Goal: Task Accomplishment & Management: Manage account settings

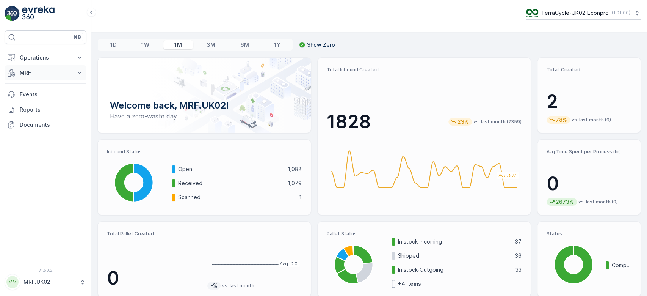
click at [29, 74] on p "MRF" at bounding box center [46, 73] width 52 height 8
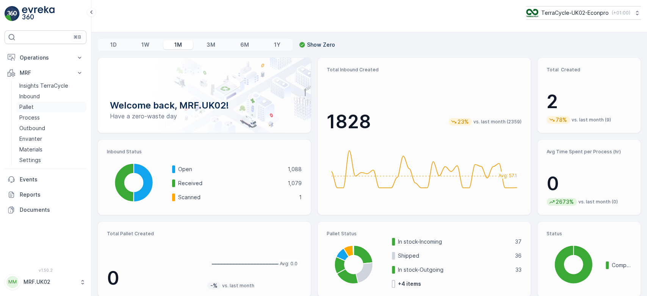
click at [36, 109] on link "Pallet" at bounding box center [51, 107] width 70 height 11
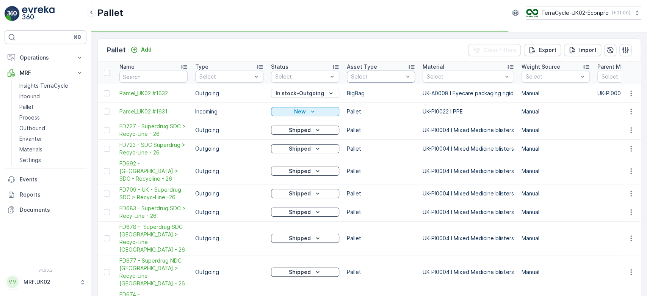
click at [393, 70] on div "Select" at bounding box center [381, 76] width 68 height 12
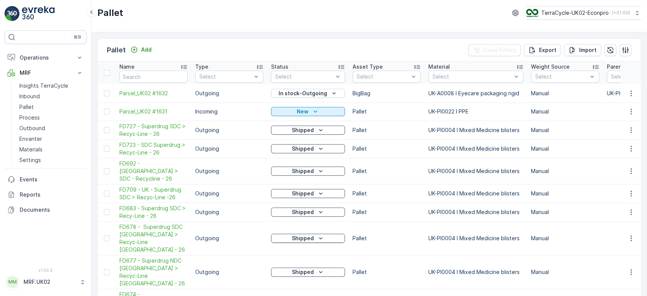
click at [382, 92] on p "BigBag" at bounding box center [386, 93] width 68 height 8
click at [378, 90] on div "FD Pallet" at bounding box center [386, 93] width 59 height 6
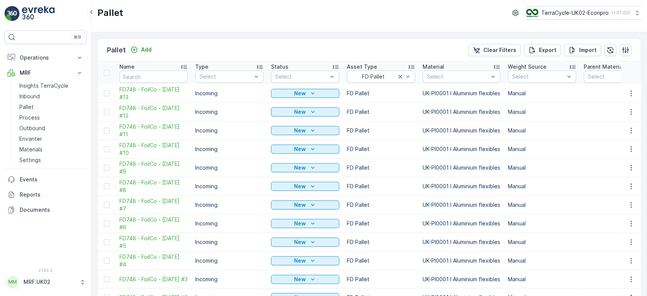
click at [562, 114] on p "Manual" at bounding box center [542, 112] width 68 height 8
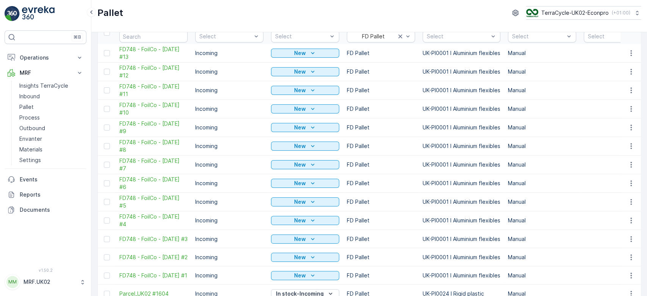
scroll to position [40, 0]
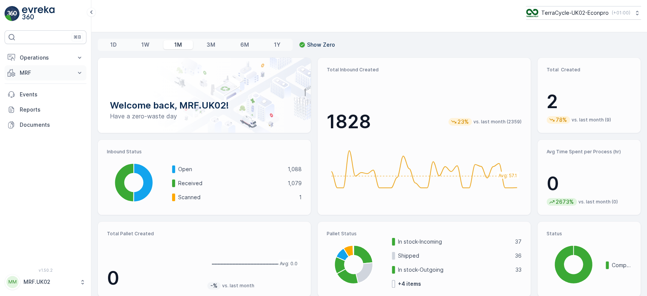
click at [25, 72] on p "MRF" at bounding box center [46, 73] width 52 height 8
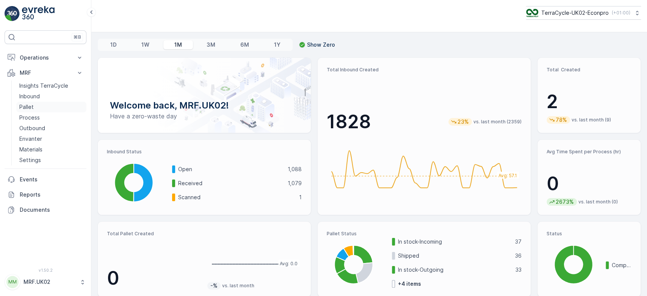
click at [41, 106] on link "Pallet" at bounding box center [51, 107] width 70 height 11
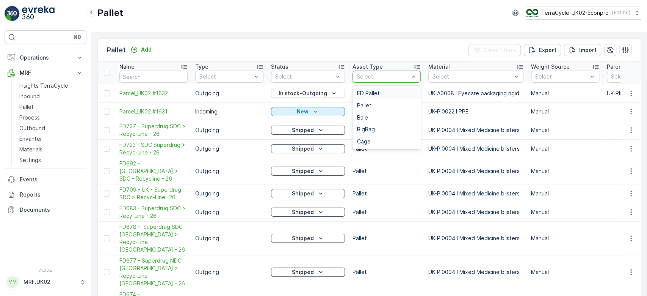
click at [373, 90] on span "FD Pallet" at bounding box center [368, 93] width 23 height 6
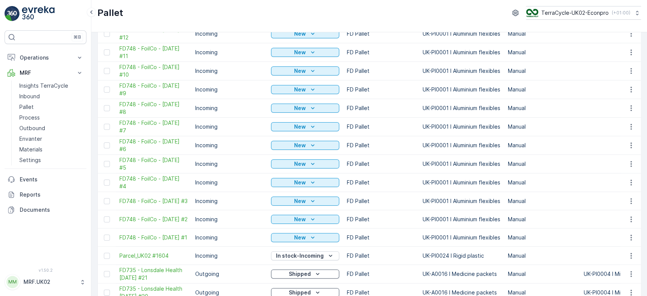
scroll to position [81, 0]
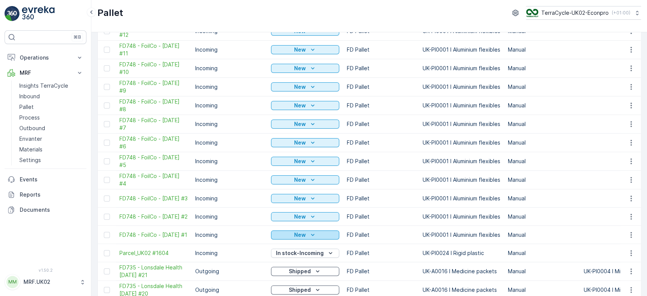
click at [314, 232] on icon "New" at bounding box center [313, 235] width 8 height 8
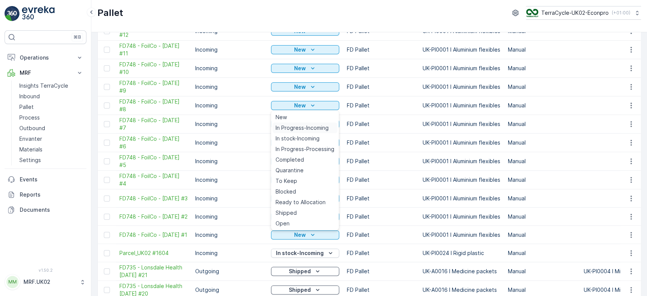
click at [318, 127] on span "In Progress-Incoming" at bounding box center [301, 128] width 53 height 8
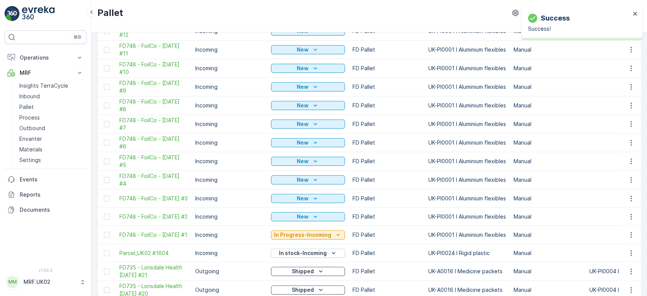
click at [300, 213] on p "New" at bounding box center [303, 217] width 12 height 8
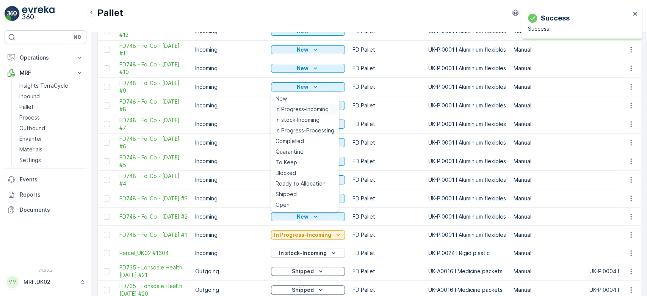
click at [313, 113] on div "In Progress-Incoming" at bounding box center [304, 109] width 65 height 11
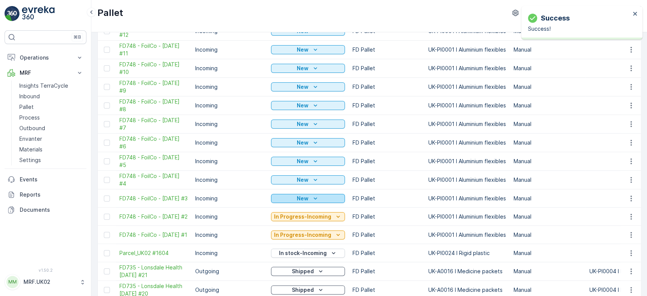
click at [325, 194] on button "New" at bounding box center [308, 198] width 74 height 9
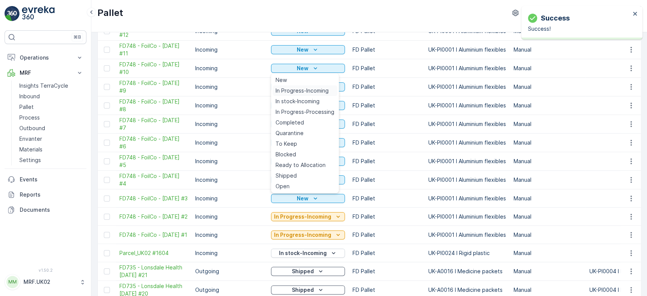
click at [311, 92] on span "In Progress-Incoming" at bounding box center [301, 91] width 53 height 8
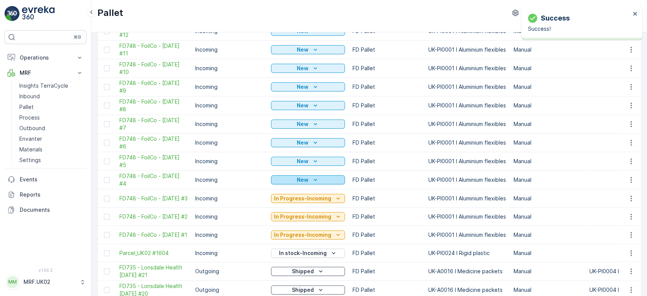
click at [318, 175] on button "New" at bounding box center [308, 179] width 74 height 9
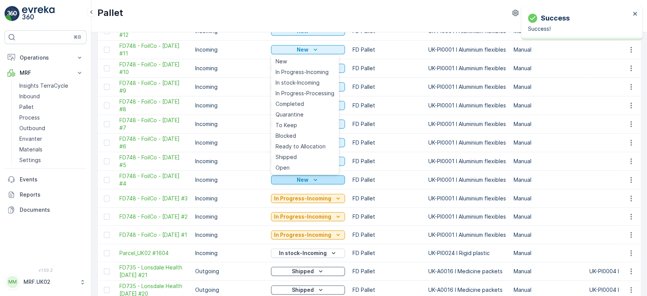
click at [318, 175] on button "New" at bounding box center [308, 179] width 74 height 9
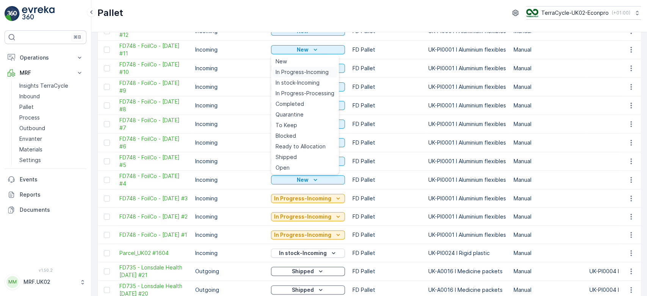
click at [320, 70] on span "In Progress-Incoming" at bounding box center [301, 72] width 53 height 8
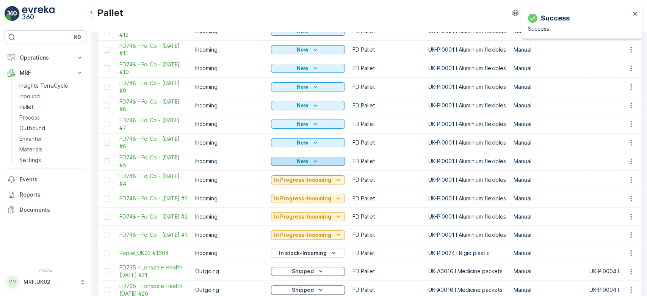
click at [316, 159] on icon "New" at bounding box center [315, 161] width 8 height 8
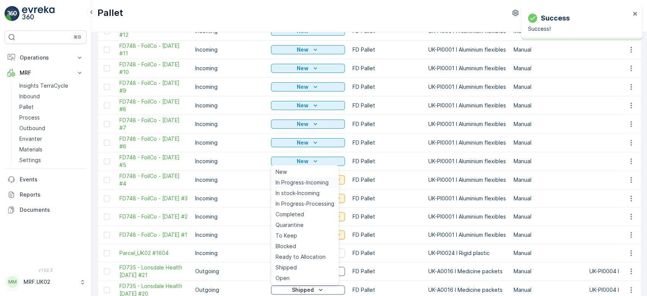
click at [320, 178] on div "In Progress-Incoming" at bounding box center [304, 182] width 65 height 11
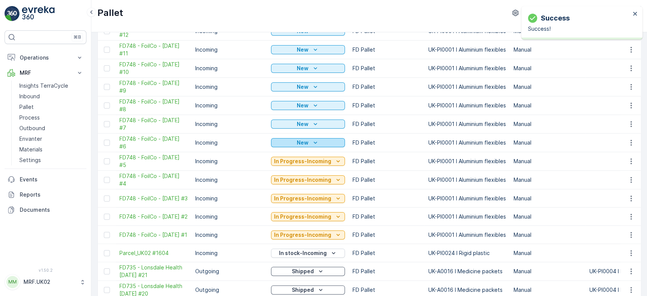
click at [317, 142] on icon "New" at bounding box center [315, 143] width 8 height 8
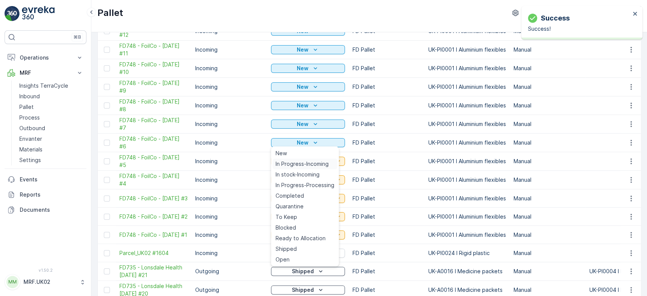
click at [319, 160] on span "In Progress-Incoming" at bounding box center [301, 164] width 53 height 8
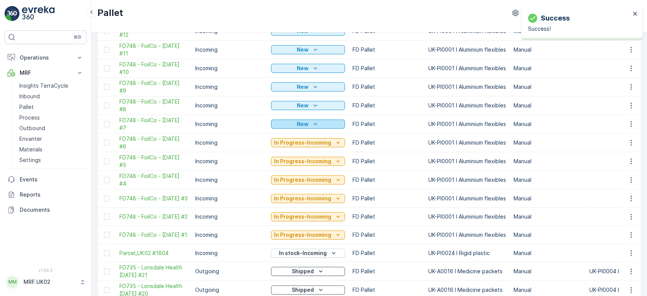
click at [322, 124] on div "New" at bounding box center [308, 124] width 68 height 8
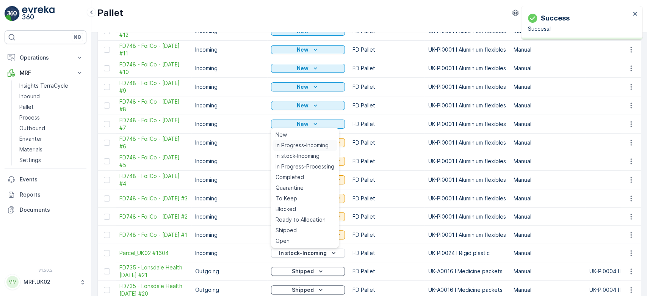
click at [321, 145] on span "In Progress-Incoming" at bounding box center [301, 145] width 53 height 8
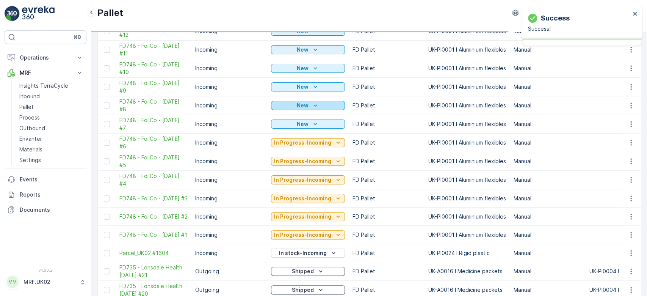
click at [317, 102] on icon "New" at bounding box center [315, 106] width 8 height 8
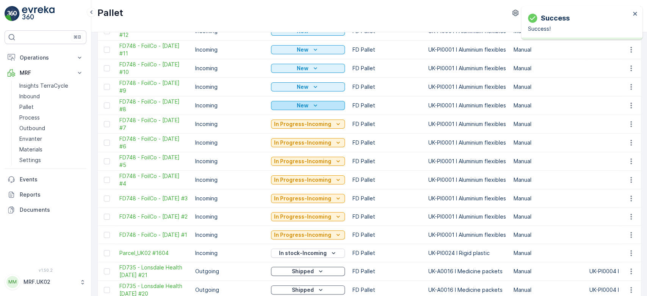
click at [318, 102] on div "New" at bounding box center [308, 106] width 68 height 8
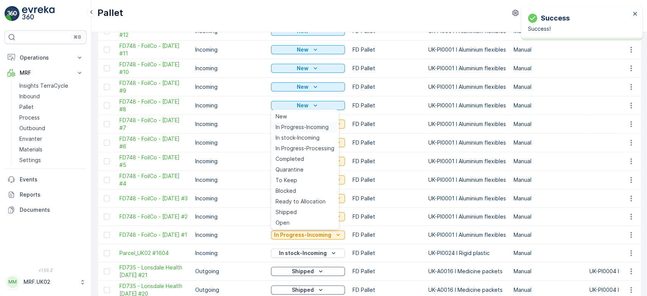
click at [316, 124] on span "In Progress-Incoming" at bounding box center [301, 127] width 53 height 8
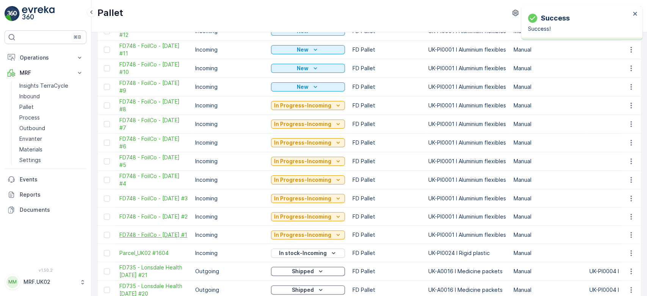
click at [140, 234] on span "FD748 - FoilCo - [DATE] #1" at bounding box center [153, 235] width 68 height 8
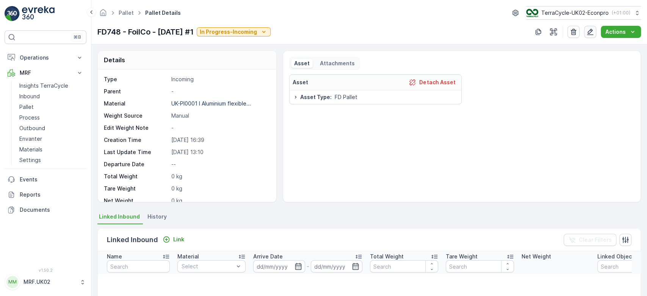
click at [593, 30] on icon "button" at bounding box center [590, 32] width 6 height 6
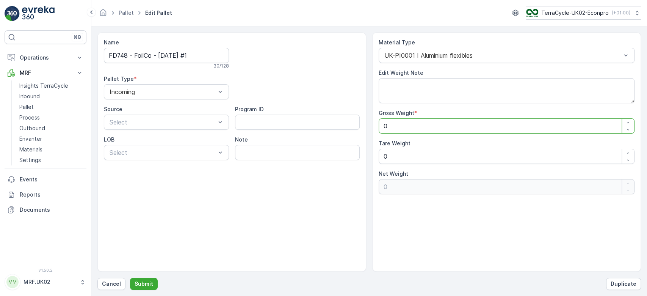
click at [420, 122] on Weight "0" at bounding box center [507, 125] width 256 height 15
type Weight "5"
type Weight "53"
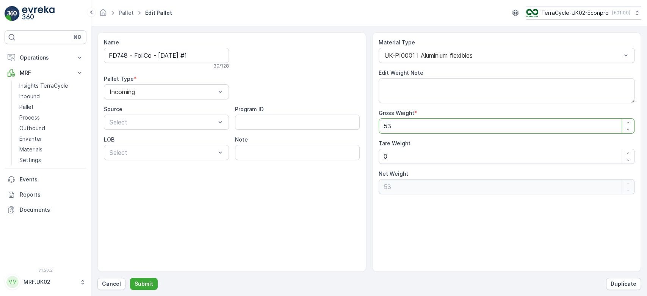
type Weight "539"
type Weight "53"
type Weight "530"
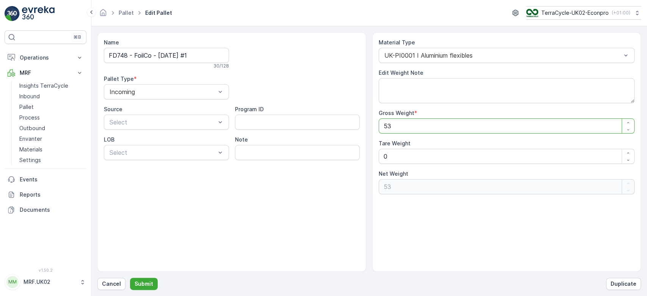
type Weight "530"
click at [393, 151] on Weight "0" at bounding box center [507, 156] width 256 height 15
type Weight "0"
type Weight "3"
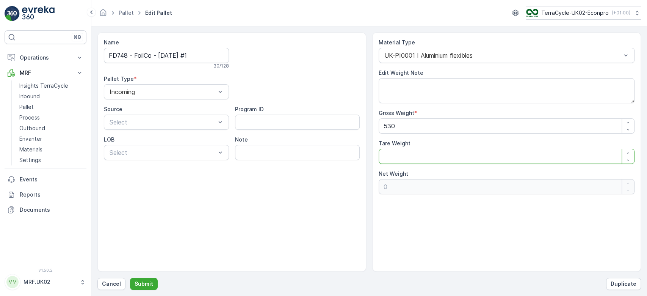
type Weight "527"
type Weight "30"
type Weight "500"
type Weight "30"
click at [140, 283] on p "Submit" at bounding box center [144, 284] width 19 height 8
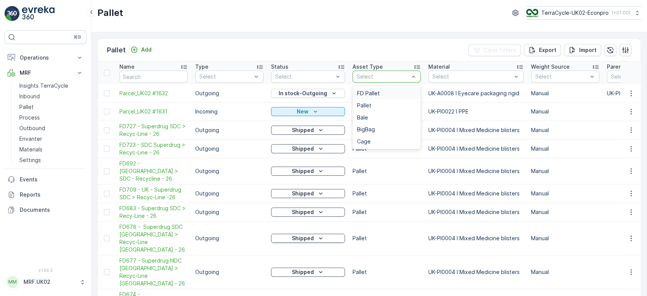
click at [376, 92] on span "FD Pallet" at bounding box center [368, 93] width 23 height 6
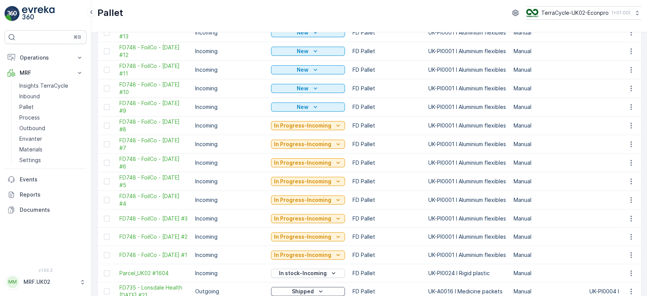
scroll to position [81, 0]
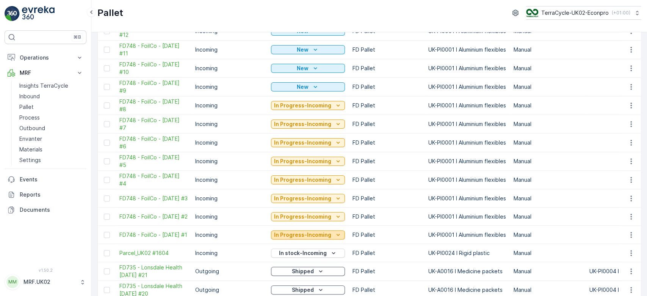
click at [309, 231] on p "In Progress-Incoming" at bounding box center [302, 235] width 57 height 8
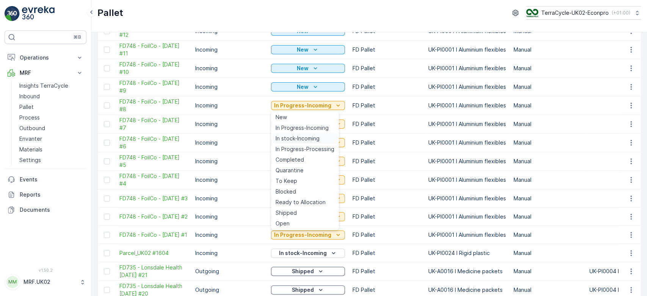
click at [322, 138] on div "In stock-Incoming" at bounding box center [304, 138] width 65 height 11
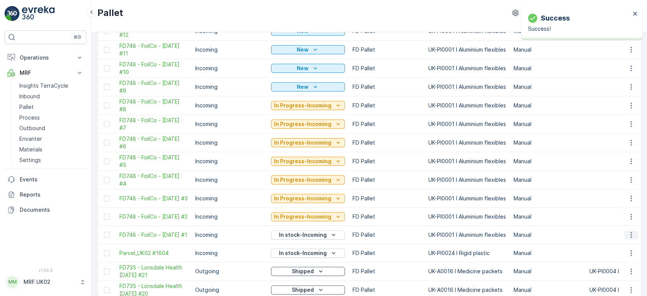
click at [628, 235] on icon "button" at bounding box center [631, 235] width 8 height 8
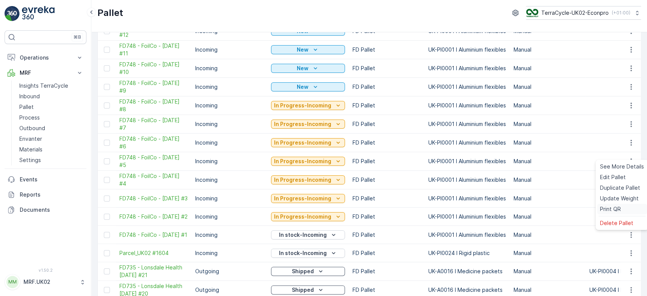
click at [618, 210] on span "Print QR" at bounding box center [610, 209] width 21 height 8
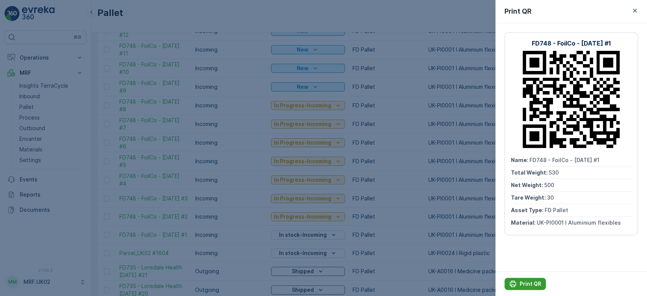
click at [525, 282] on p "Print QR" at bounding box center [530, 284] width 22 height 8
click at [371, 228] on div at bounding box center [323, 148] width 647 height 296
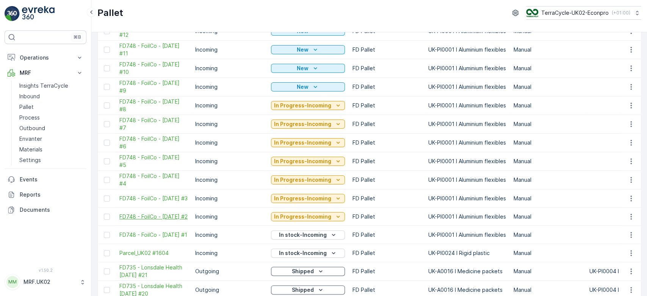
click at [135, 213] on span "FD748 - FoilCo - [DATE] #2" at bounding box center [153, 217] width 68 height 8
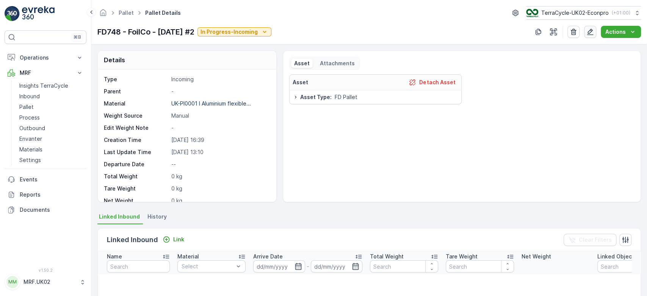
click at [591, 30] on icon "button" at bounding box center [590, 32] width 8 height 8
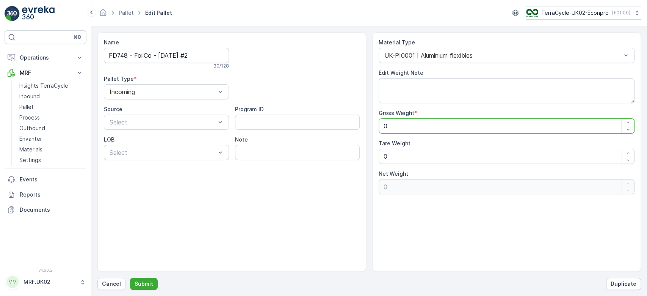
click at [403, 127] on Weight "0" at bounding box center [507, 125] width 256 height 15
type Weight "5"
type Weight "55"
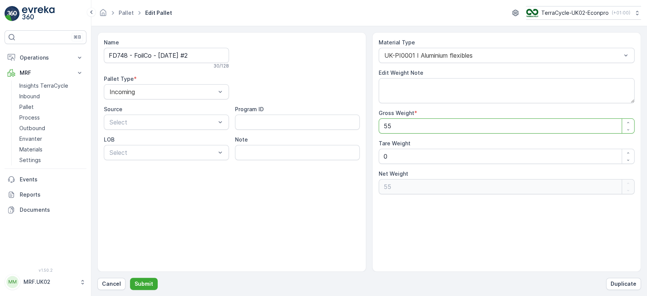
type Weight "554"
click at [397, 156] on Weight "0" at bounding box center [507, 156] width 256 height 15
type Weight "0"
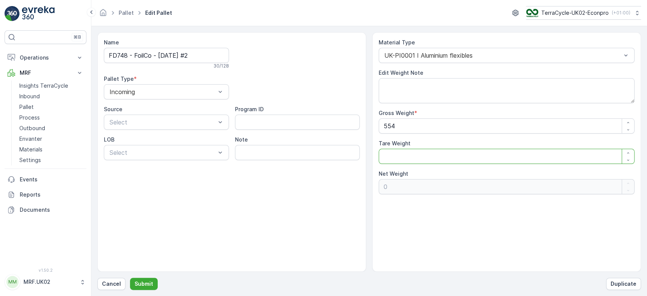
type Weight "3"
type Weight "551"
type Weight "30"
type Weight "524"
type Weight "30"
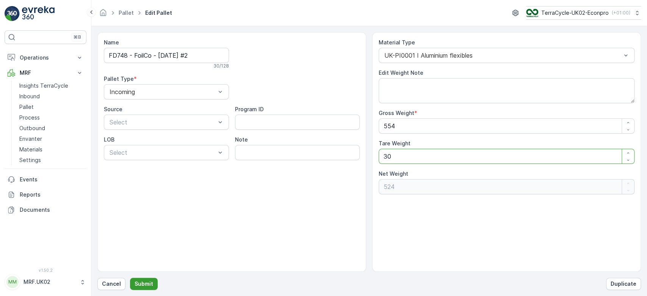
click at [142, 281] on p "Submit" at bounding box center [144, 284] width 19 height 8
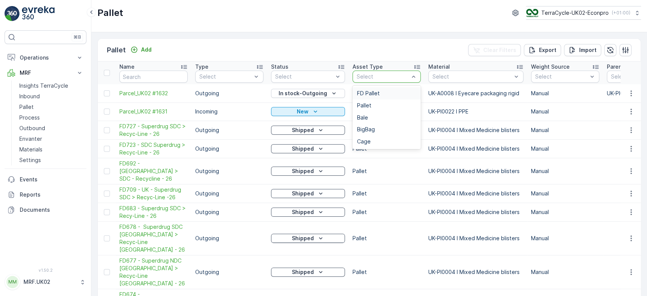
click at [391, 91] on div "FD Pallet" at bounding box center [386, 93] width 59 height 6
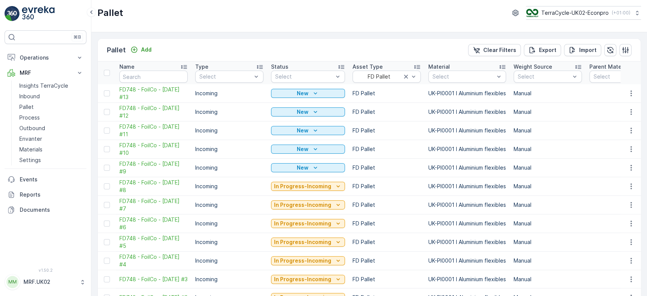
click at [574, 147] on p "Manual" at bounding box center [547, 149] width 68 height 8
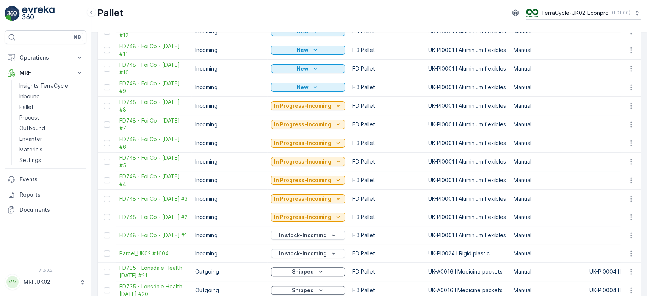
scroll to position [81, 0]
click at [310, 213] on p "In Progress-Incoming" at bounding box center [302, 217] width 57 height 8
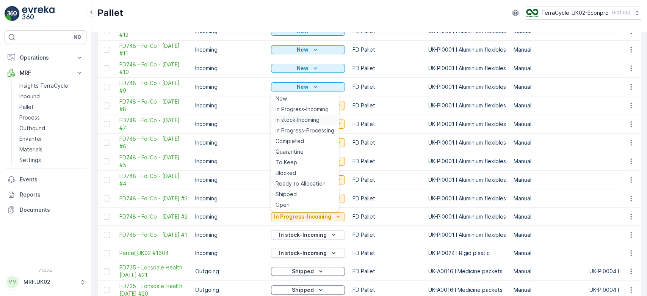
click at [317, 122] on span "In stock-Incoming" at bounding box center [297, 120] width 44 height 8
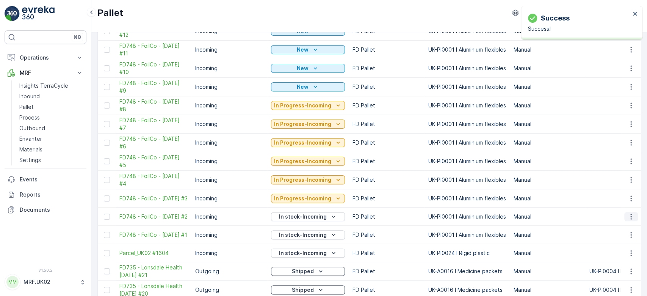
click at [629, 213] on icon "button" at bounding box center [631, 217] width 8 height 8
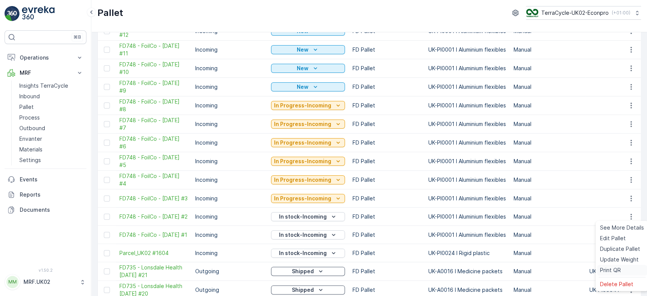
click at [612, 267] on span "Print QR" at bounding box center [610, 270] width 21 height 8
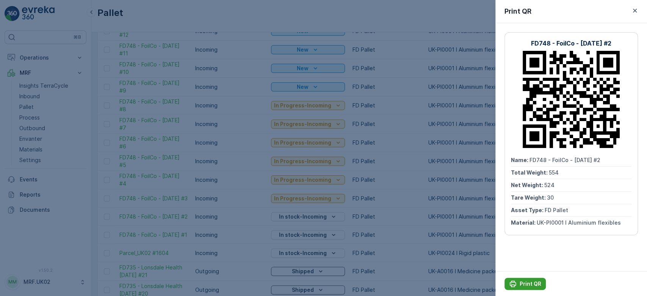
click at [520, 287] on p "Print QR" at bounding box center [530, 284] width 22 height 8
click at [401, 219] on div at bounding box center [323, 148] width 647 height 296
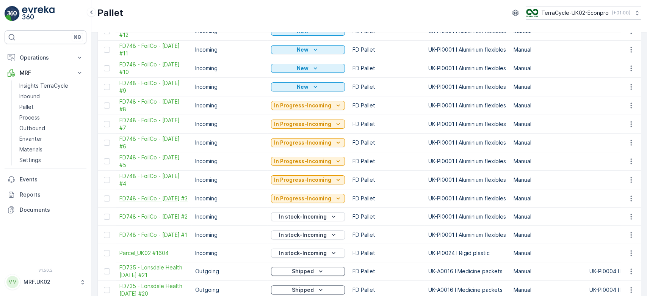
click at [143, 196] on span "FD748 - FoilCo - [DATE] #3" at bounding box center [153, 198] width 68 height 8
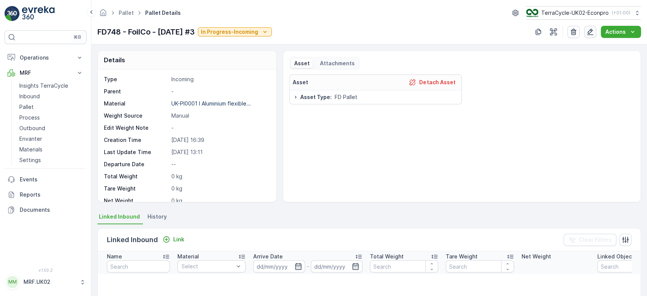
click at [591, 34] on icon "button" at bounding box center [590, 32] width 6 height 6
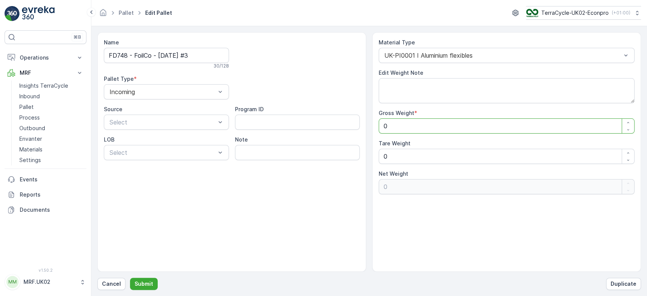
click at [420, 129] on Weight "0" at bounding box center [507, 125] width 256 height 15
type Weight "2"
type Weight "28"
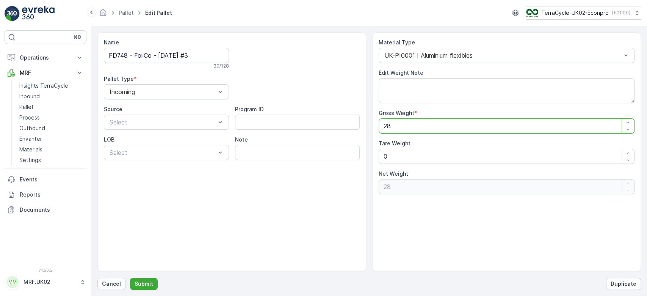
type Weight "286"
click at [388, 153] on Weight "0" at bounding box center [507, 156] width 256 height 15
type Weight "0"
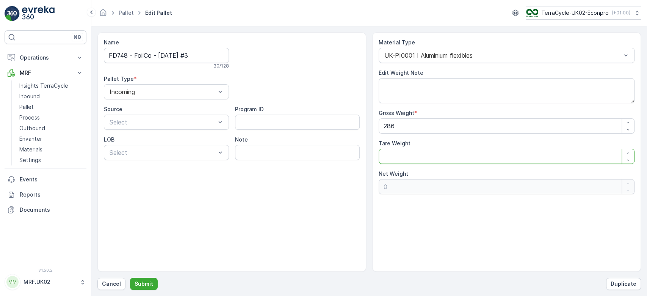
type Weight "1"
type Weight "285"
type Weight "19"
type Weight "267"
type Weight "1"
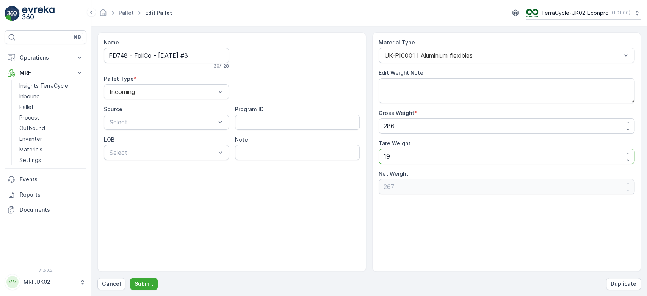
type Weight "285"
type Weight "0"
type Weight "2"
type Weight "284"
type Weight "20"
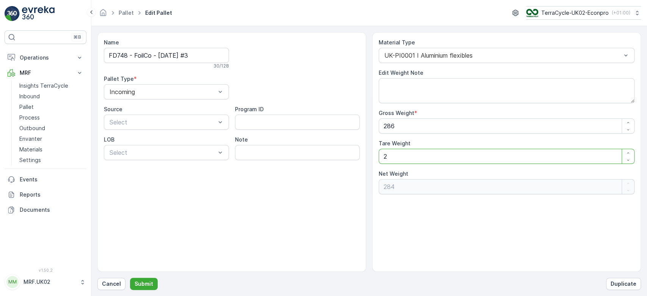
type Weight "266"
type Weight "20"
click at [149, 280] on p "Submit" at bounding box center [144, 284] width 19 height 8
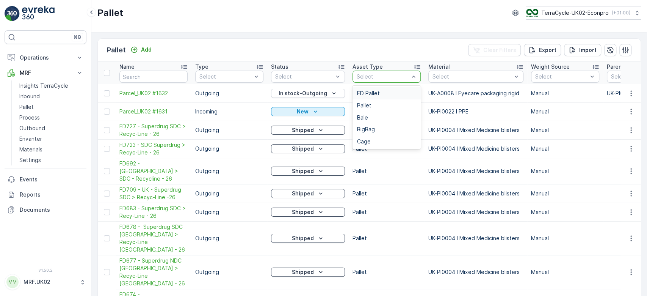
click at [385, 95] on div "FD Pallet" at bounding box center [386, 93] width 59 height 6
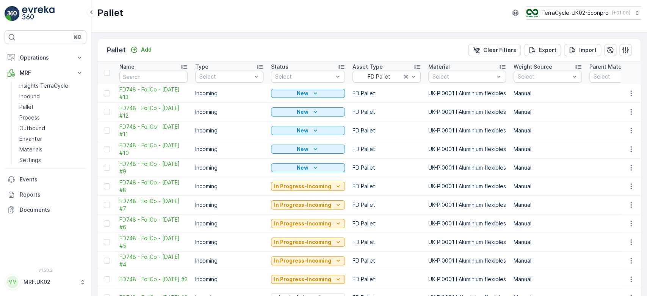
click at [560, 161] on td "Manual" at bounding box center [548, 167] width 76 height 19
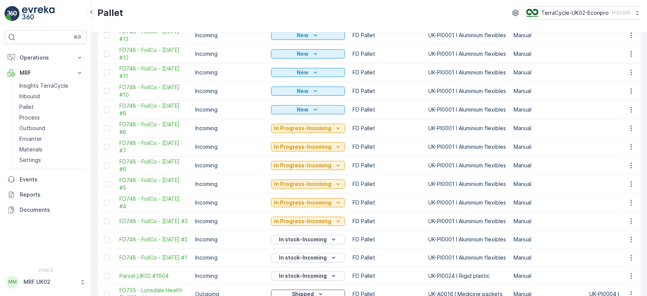
scroll to position [81, 0]
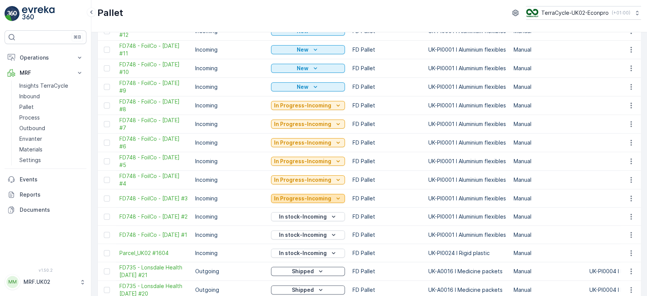
click at [312, 196] on p "In Progress-Incoming" at bounding box center [302, 198] width 57 height 8
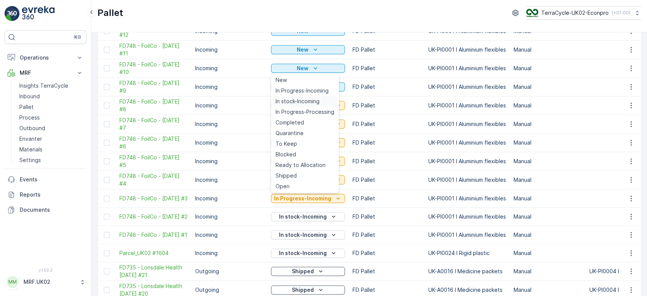
click at [307, 97] on div "In stock-Incoming" at bounding box center [304, 101] width 65 height 11
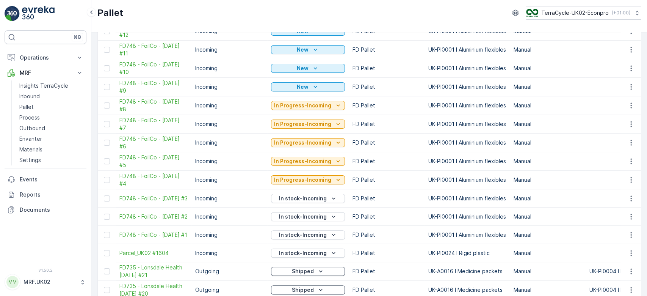
click at [628, 196] on icon "button" at bounding box center [631, 198] width 8 height 8
click at [613, 252] on span "Print QR" at bounding box center [610, 251] width 21 height 8
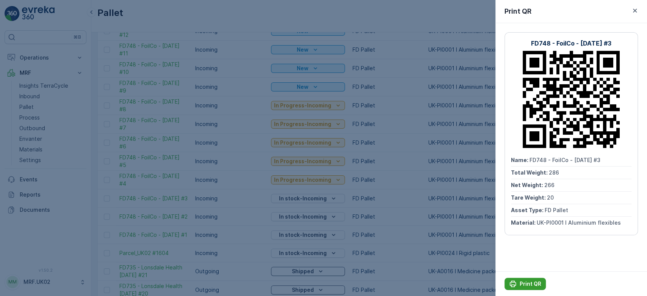
click at [524, 283] on p "Print QR" at bounding box center [530, 284] width 22 height 8
click at [382, 238] on div at bounding box center [323, 148] width 647 height 296
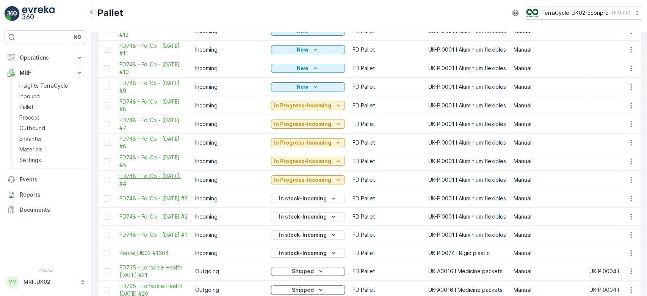
click at [145, 177] on span "FD748 - FoilCo - [DATE] #4" at bounding box center [153, 179] width 68 height 15
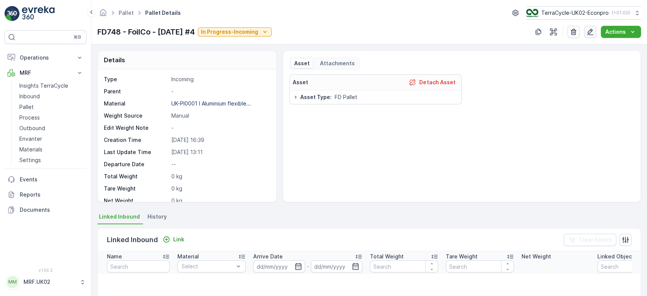
click at [590, 33] on icon "button" at bounding box center [590, 32] width 6 height 6
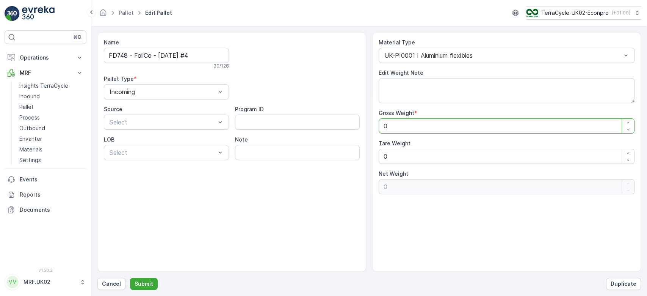
click at [418, 127] on Weight "0" at bounding box center [507, 125] width 256 height 15
type Weight "4"
type Weight "46"
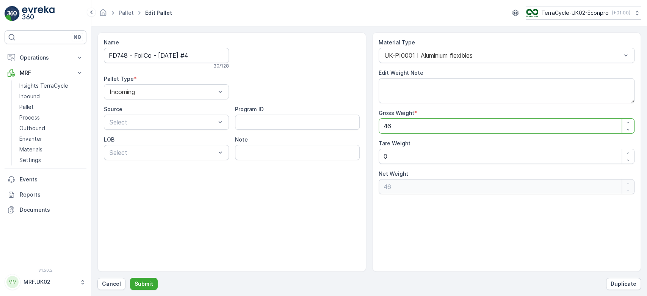
type Weight "465"
click at [408, 156] on Weight "0" at bounding box center [507, 156] width 256 height 15
type Weight "0"
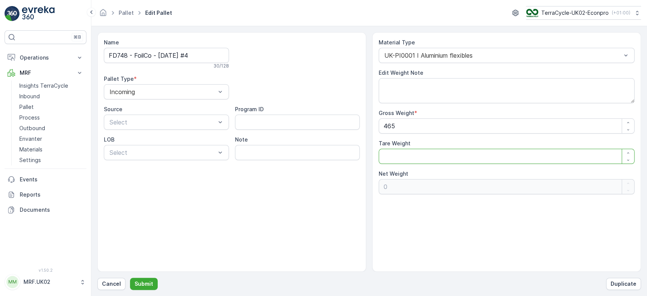
type Weight "2"
type Weight "463"
type Weight "25"
type Weight "440"
type Weight "25"
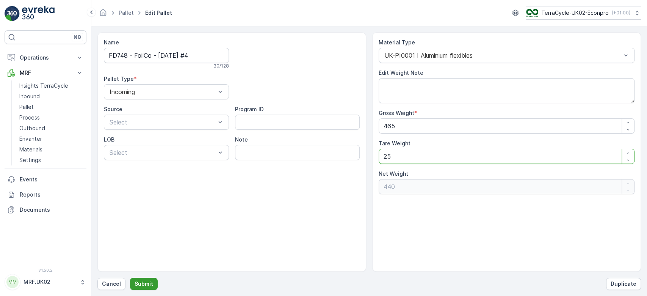
click at [145, 284] on p "Submit" at bounding box center [144, 284] width 19 height 8
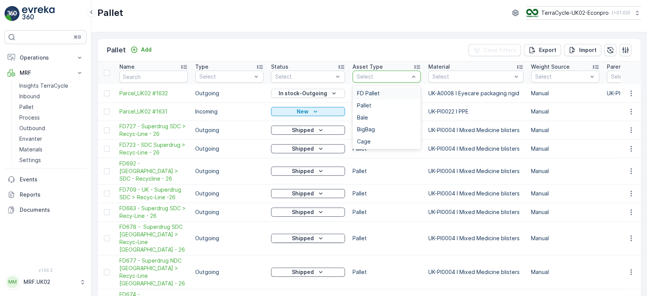
click at [386, 91] on div "FD Pallet" at bounding box center [386, 93] width 59 height 6
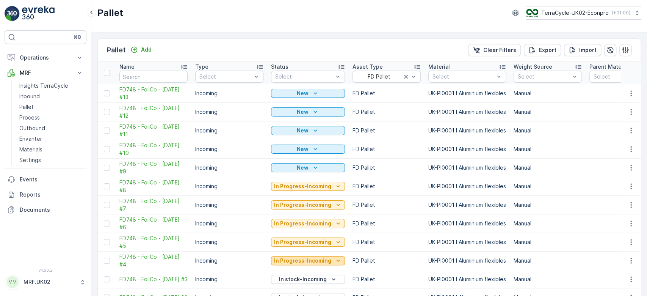
click at [320, 257] on p "In Progress-Incoming" at bounding box center [302, 261] width 57 height 8
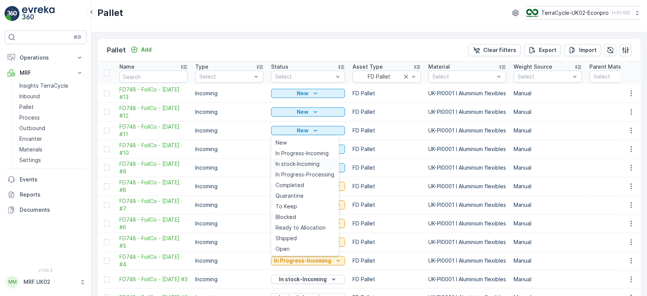
click at [318, 162] on span "In stock-Incoming" at bounding box center [297, 164] width 44 height 8
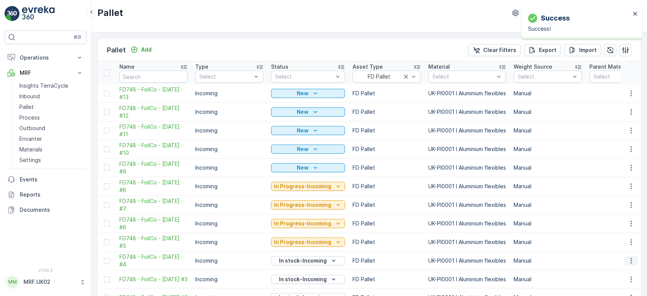
click at [630, 257] on icon "button" at bounding box center [631, 261] width 8 height 8
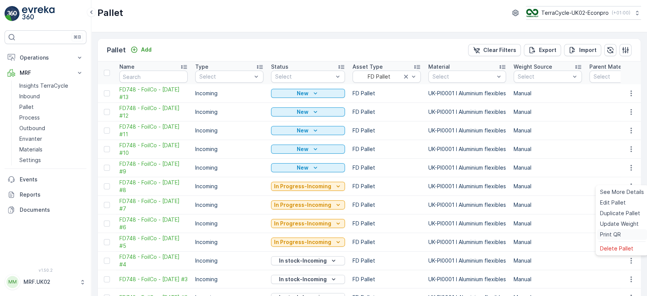
click at [610, 235] on span "Print QR" at bounding box center [610, 234] width 21 height 8
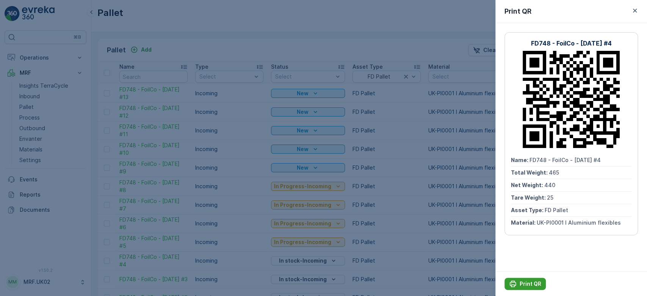
click at [526, 278] on button "Print QR" at bounding box center [524, 283] width 41 height 12
click at [238, 245] on div at bounding box center [323, 148] width 647 height 296
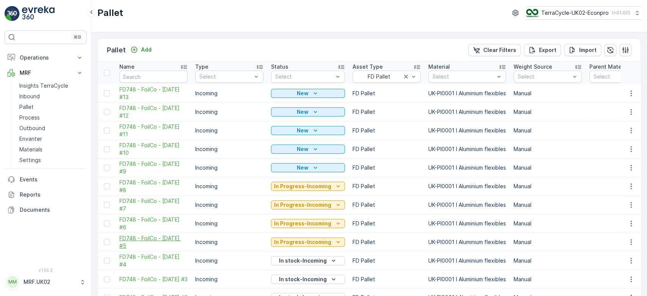
click at [147, 241] on span "FD748 - FoilCo - [DATE] #5" at bounding box center [153, 241] width 68 height 15
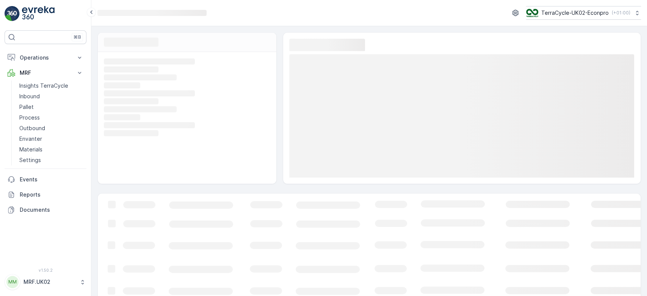
click at [147, 241] on icon "Loading..." at bounding box center [461, 268] width 727 height 151
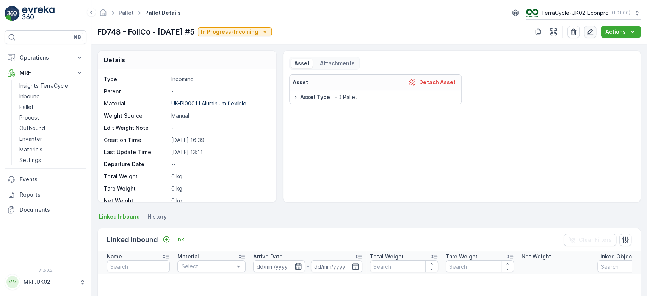
click at [592, 35] on icon "button" at bounding box center [590, 32] width 6 height 6
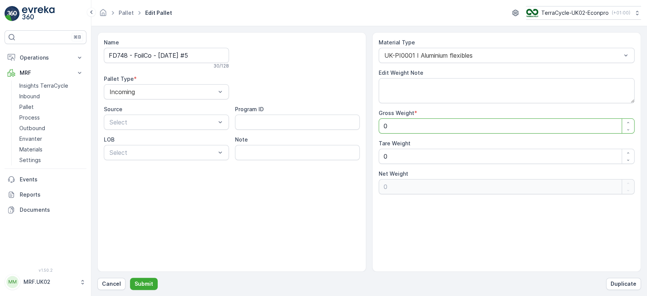
click at [425, 130] on Weight "0" at bounding box center [507, 125] width 256 height 15
type Weight "5"
type Weight "50"
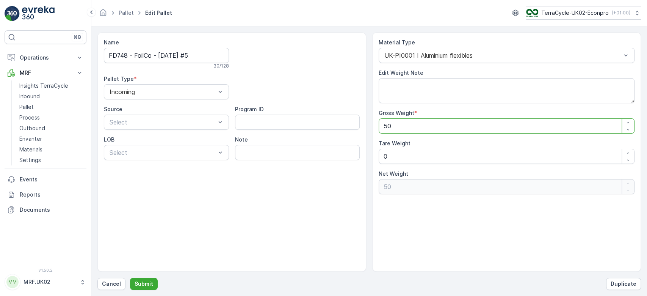
type Weight "502"
click at [405, 151] on Weight "0" at bounding box center [507, 156] width 256 height 15
type Weight "0"
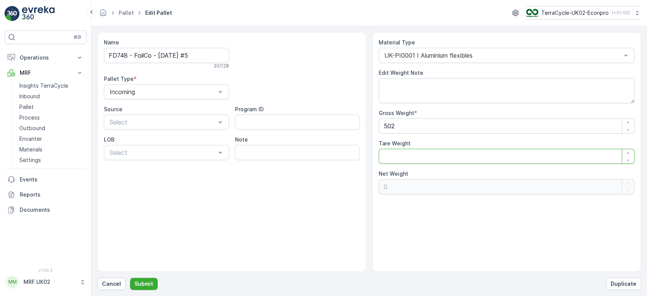
type Weight "3"
type Weight "499"
type Weight "30"
type Weight "472"
click at [141, 281] on p "Submit" at bounding box center [144, 284] width 19 height 8
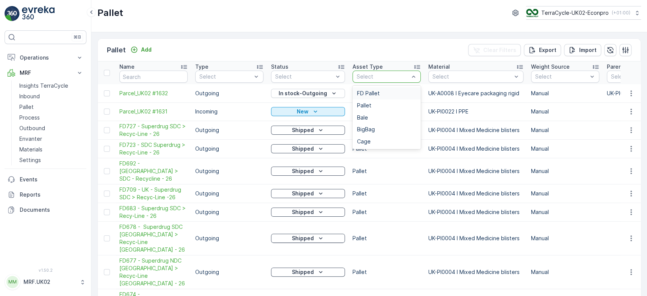
click at [376, 90] on span "FD Pallet" at bounding box center [368, 93] width 23 height 6
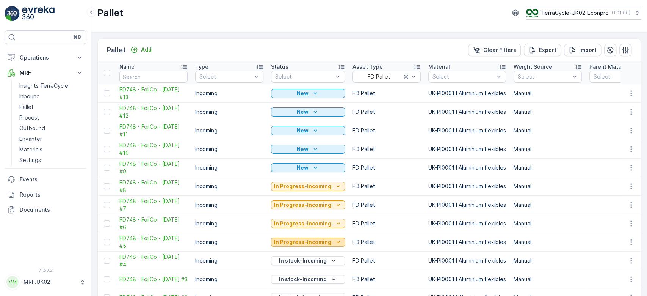
click at [297, 240] on p "In Progress-Incoming" at bounding box center [302, 242] width 57 height 8
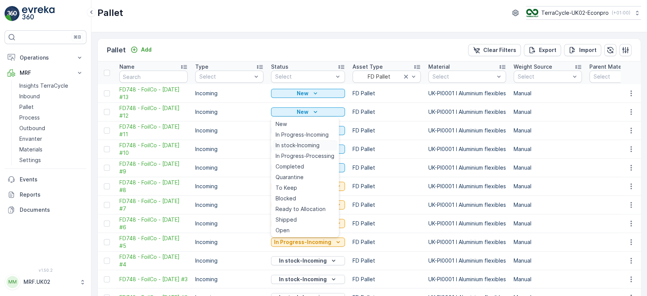
click at [312, 141] on span "In stock-Incoming" at bounding box center [297, 145] width 44 height 8
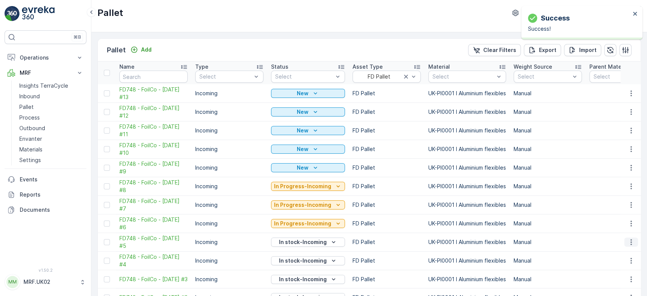
click at [627, 241] on icon "button" at bounding box center [631, 242] width 8 height 8
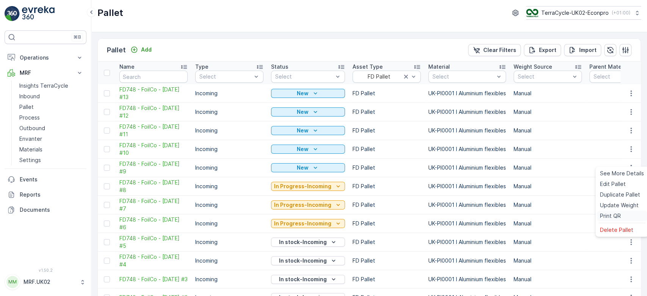
click at [619, 214] on span "Print QR" at bounding box center [610, 216] width 21 height 8
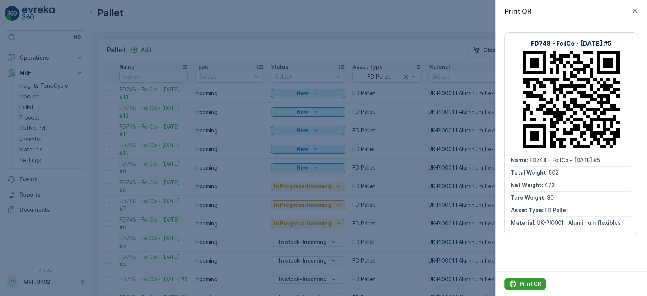
click at [527, 280] on p "Print QR" at bounding box center [530, 284] width 22 height 8
click at [397, 192] on div at bounding box center [323, 148] width 647 height 296
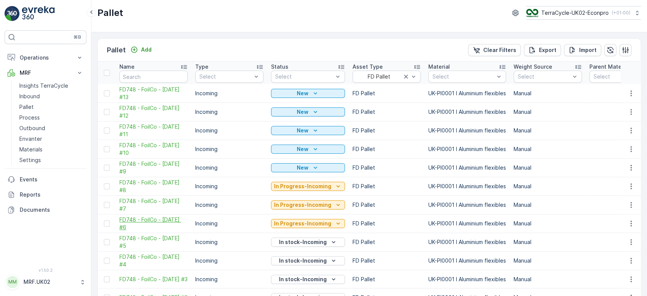
click at [153, 223] on span "FD748 - FoilCo - [DATE] #6" at bounding box center [153, 223] width 68 height 15
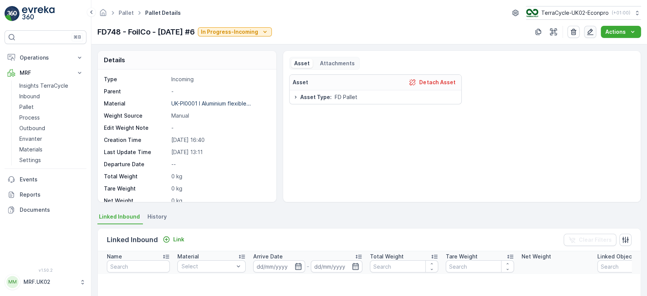
click at [589, 32] on icon "button" at bounding box center [590, 32] width 8 height 8
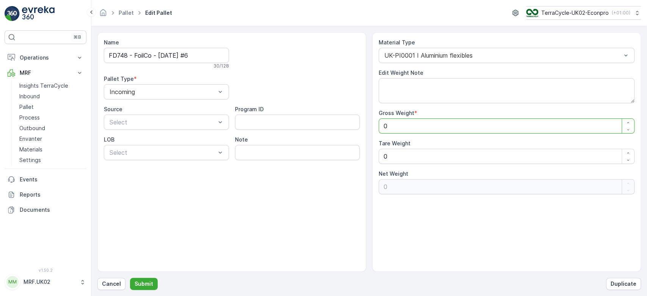
click at [405, 126] on Weight "0" at bounding box center [507, 125] width 256 height 15
type Weight "5"
type Weight "50"
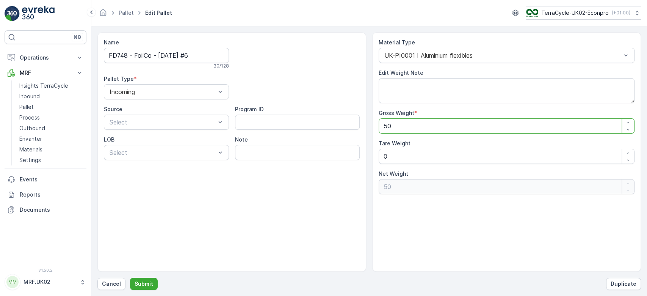
type Weight "507"
click at [390, 152] on Weight "0" at bounding box center [507, 156] width 256 height 15
type Weight "0"
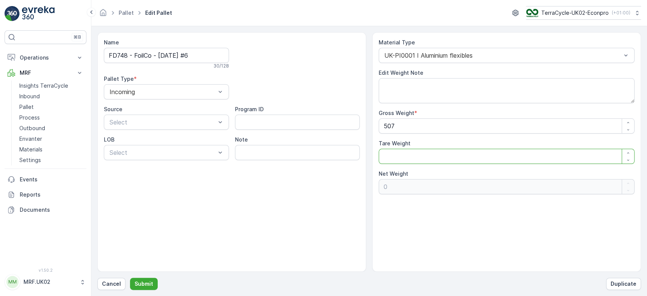
type Weight "3"
type Weight "504"
type Weight "30"
type Weight "477"
type Weight "30"
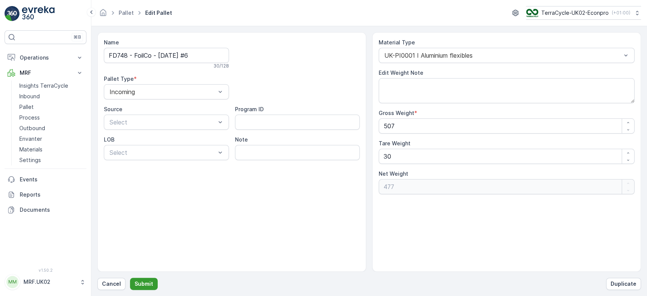
click at [144, 282] on p "Submit" at bounding box center [144, 284] width 19 height 8
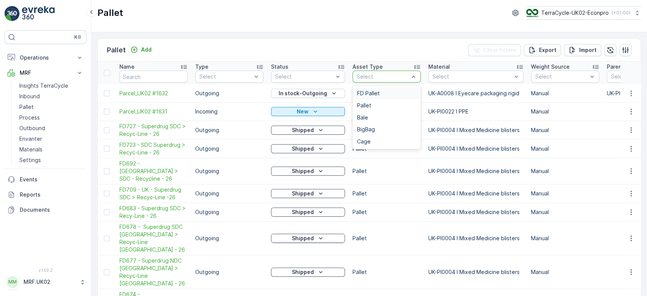
click at [385, 91] on div "FD Pallet" at bounding box center [386, 93] width 59 height 6
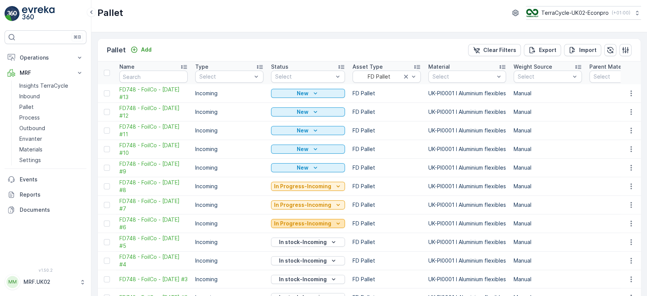
click at [304, 224] on p "In Progress-Incoming" at bounding box center [302, 223] width 57 height 8
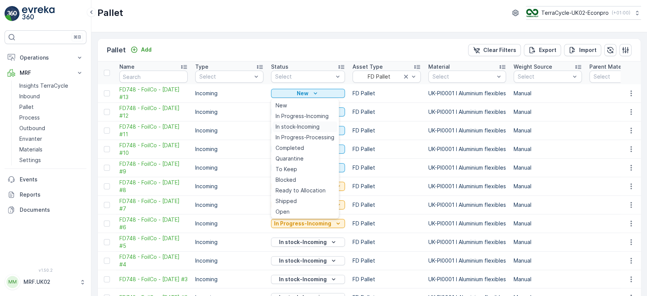
click at [305, 124] on span "In stock-Incoming" at bounding box center [297, 127] width 44 height 8
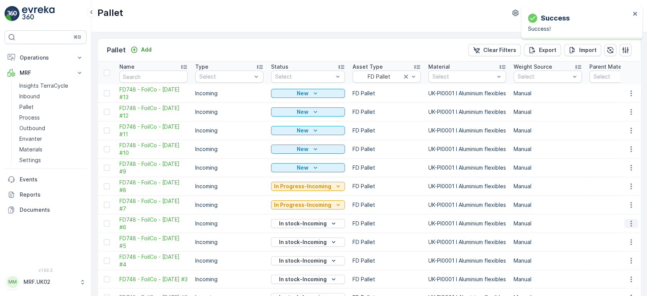
click at [630, 221] on icon "button" at bounding box center [630, 224] width 1 height 6
click at [613, 196] on span "Print QR" at bounding box center [610, 197] width 21 height 8
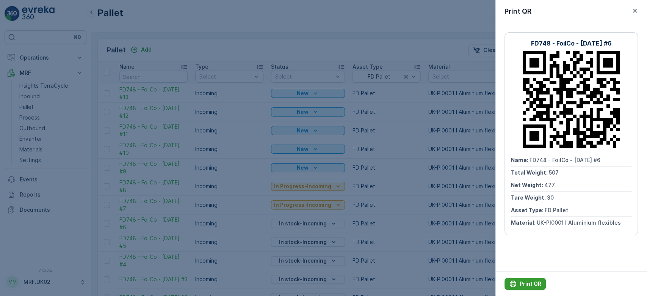
click at [530, 280] on p "Print QR" at bounding box center [530, 284] width 22 height 8
click at [414, 233] on div at bounding box center [323, 148] width 647 height 296
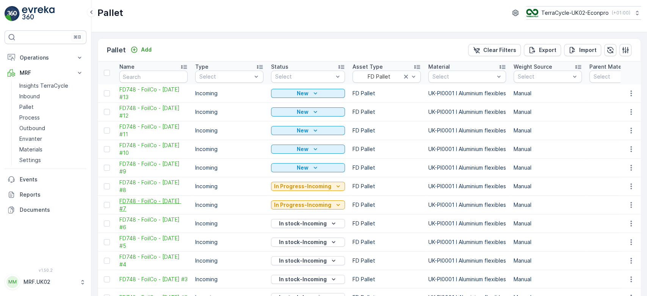
click at [149, 203] on span "FD748 - FoilCo - [DATE] #7" at bounding box center [153, 204] width 68 height 15
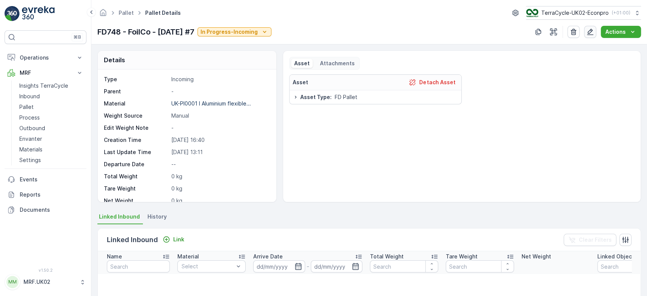
click at [591, 32] on icon "button" at bounding box center [590, 32] width 6 height 6
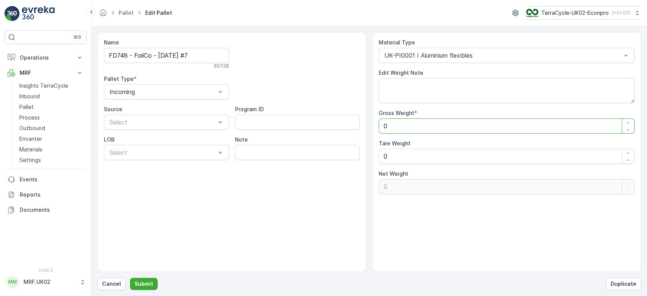
click at [415, 127] on Weight "0" at bounding box center [507, 125] width 256 height 15
type Weight "5"
type Weight "52"
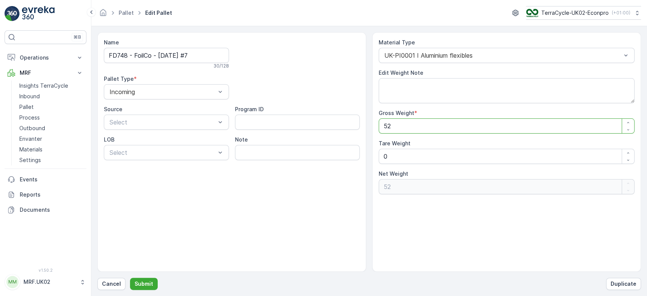
type Weight "522"
click at [397, 156] on Weight "0" at bounding box center [507, 156] width 256 height 15
type Weight "0"
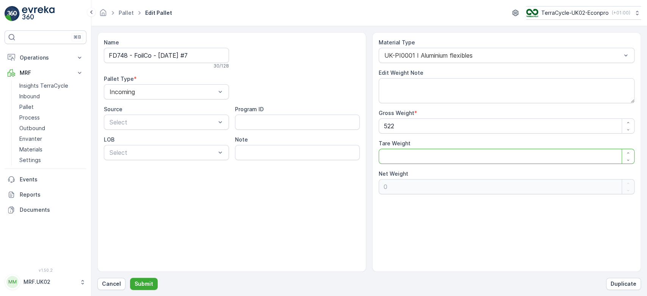
type Weight "3"
type Weight "519"
type Weight "30"
type Weight "492"
type Weight "30"
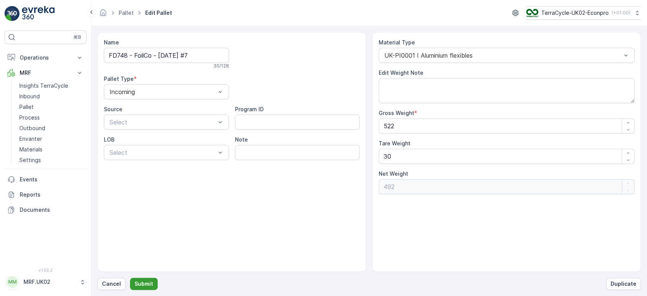
click at [137, 281] on p "Submit" at bounding box center [144, 284] width 19 height 8
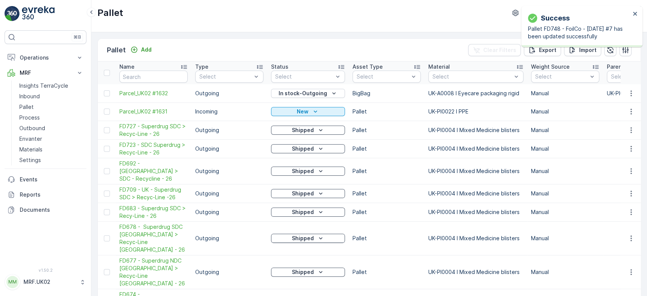
click at [578, 128] on p "Manual" at bounding box center [565, 130] width 68 height 8
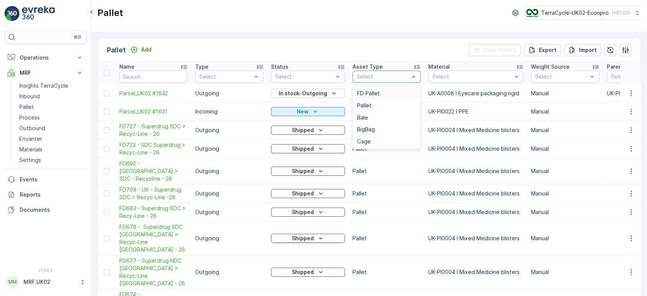
click at [386, 72] on div "Select" at bounding box center [386, 76] width 68 height 12
click at [386, 90] on div "FD Pallet" at bounding box center [386, 93] width 59 height 6
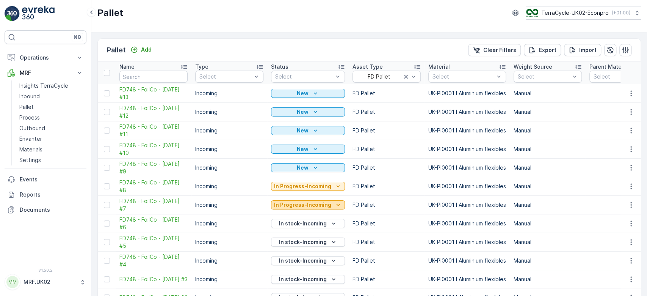
drag, startPoint x: 300, startPoint y: 199, endPoint x: 295, endPoint y: 208, distance: 10.9
click at [295, 208] on td "In Progress-Incoming" at bounding box center [307, 205] width 81 height 19
click at [304, 204] on p "In Progress-Incoming" at bounding box center [302, 205] width 57 height 8
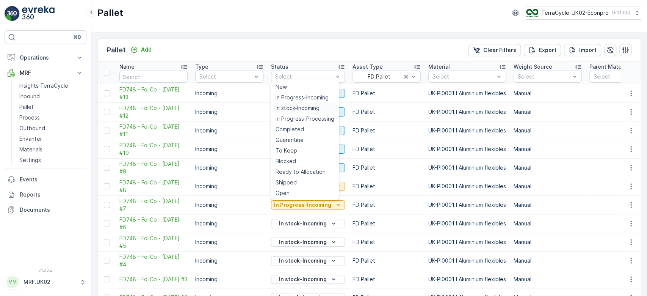
click at [312, 106] on span "In stock-Incoming" at bounding box center [297, 108] width 44 height 8
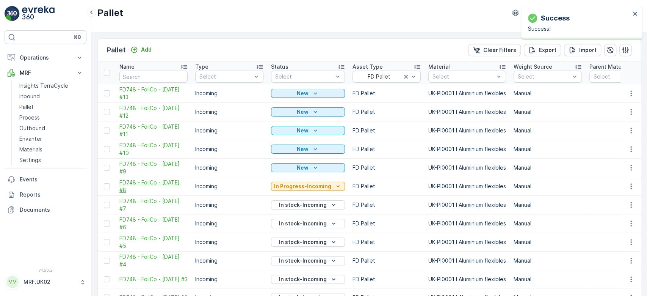
click at [145, 181] on span "FD748 - FoilCo - [DATE] #8" at bounding box center [153, 185] width 68 height 15
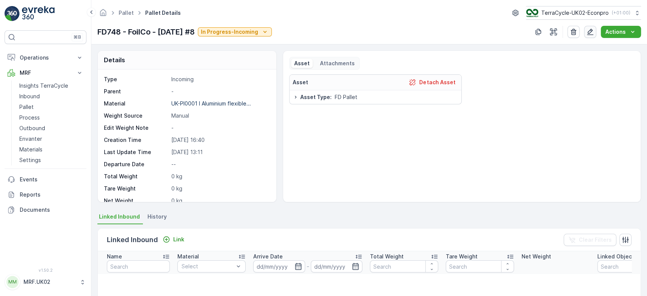
click at [592, 33] on icon "button" at bounding box center [590, 32] width 8 height 8
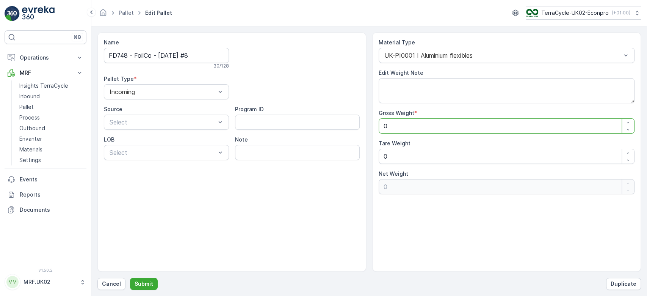
click at [439, 125] on Weight "0" at bounding box center [507, 125] width 256 height 15
type Weight "4"
type Weight "49"
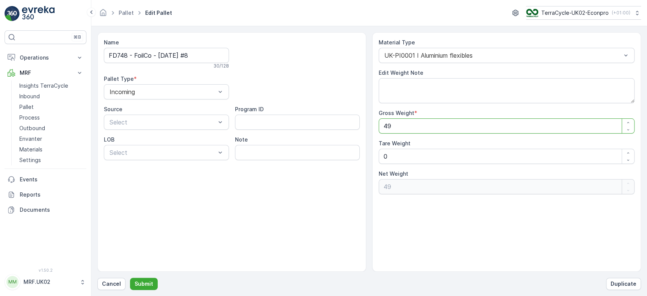
type Weight "493"
click at [412, 158] on Weight "0" at bounding box center [507, 156] width 256 height 15
type Weight "0"
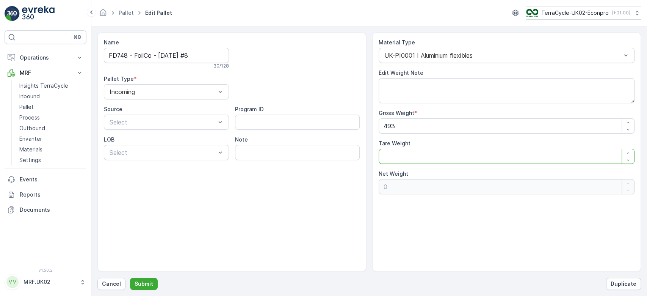
type Weight "2"
type Weight "491"
type Weight "25"
type Weight "468"
click at [148, 280] on p "Submit" at bounding box center [144, 284] width 19 height 8
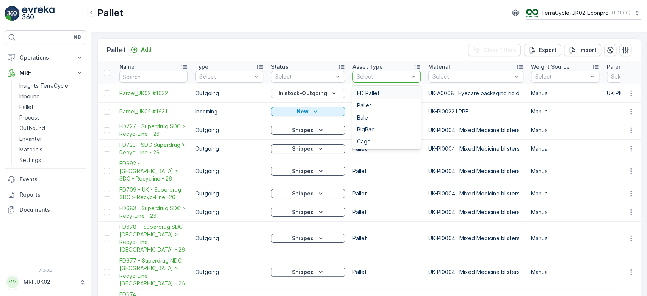
click at [382, 92] on div "FD Pallet" at bounding box center [386, 93] width 59 height 6
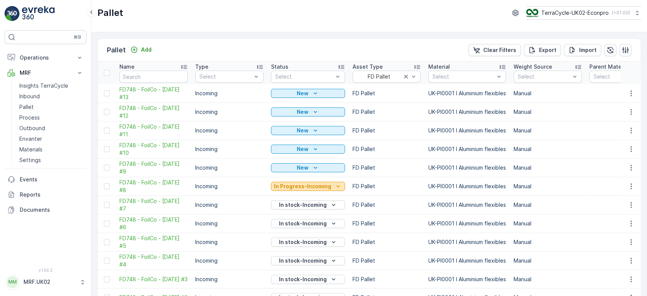
click at [302, 181] on button "In Progress-Incoming" at bounding box center [308, 185] width 74 height 9
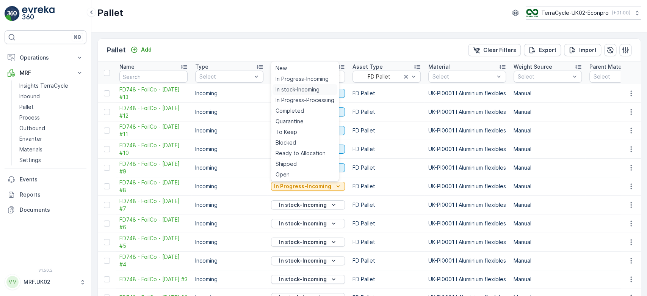
click at [324, 89] on div "In stock-Incoming" at bounding box center [304, 89] width 65 height 11
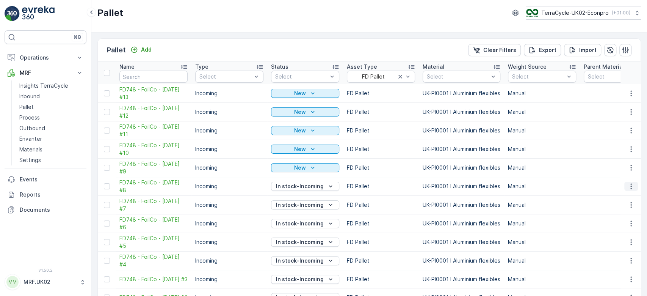
click at [630, 185] on icon "button" at bounding box center [631, 186] width 8 height 8
click at [616, 237] on span "Print QR" at bounding box center [610, 240] width 21 height 8
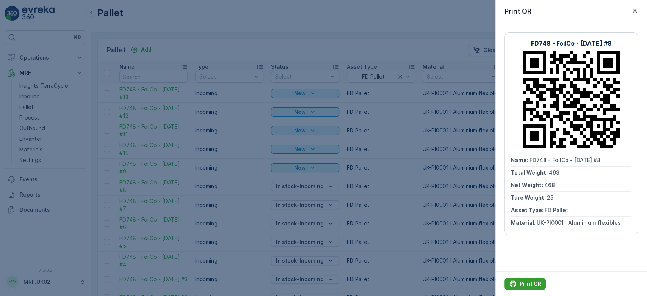
click at [518, 283] on div "Print QR" at bounding box center [525, 284] width 32 height 8
click at [396, 159] on div at bounding box center [323, 148] width 647 height 296
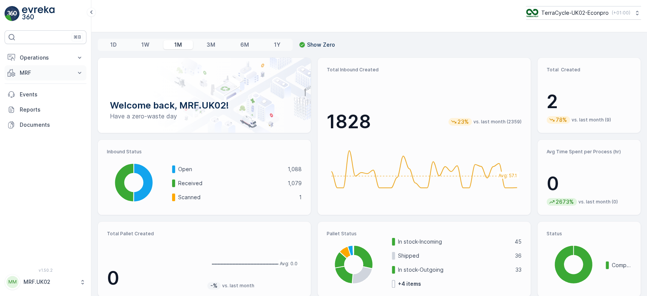
click at [63, 72] on p "MRF" at bounding box center [46, 73] width 52 height 8
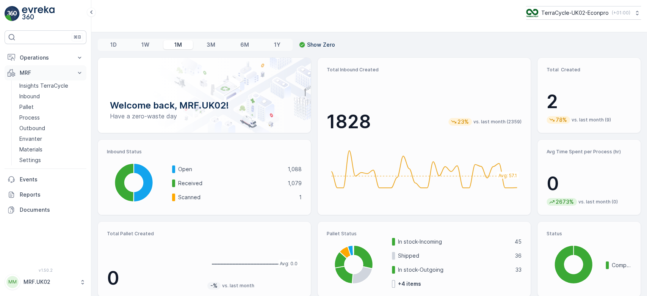
click at [63, 72] on p "MRF" at bounding box center [46, 73] width 52 height 8
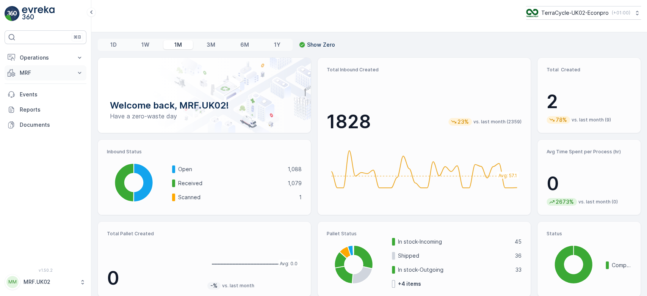
click at [63, 72] on p "MRF" at bounding box center [46, 73] width 52 height 8
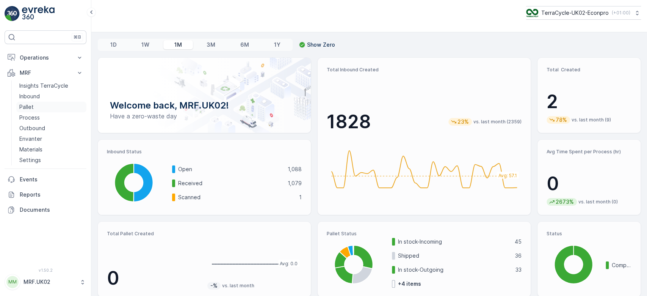
click at [38, 104] on link "Pallet" at bounding box center [51, 107] width 70 height 11
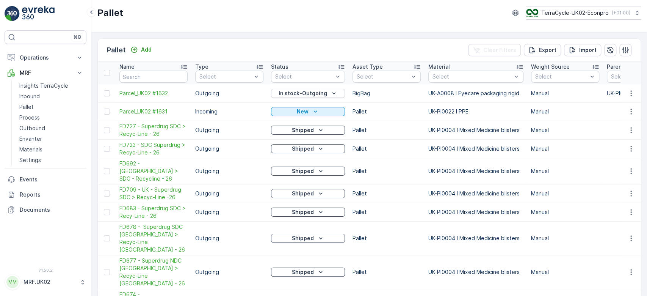
click at [375, 92] on p "BigBag" at bounding box center [386, 93] width 68 height 8
click at [374, 88] on div "FD Pallet" at bounding box center [386, 93] width 68 height 12
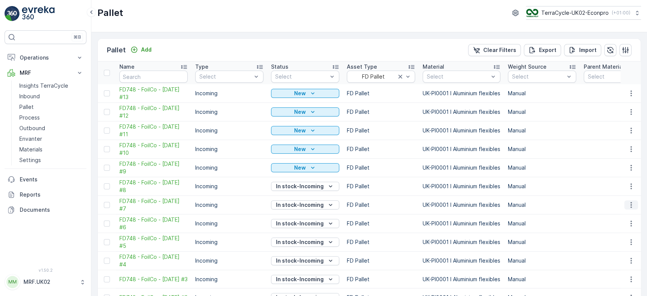
click at [628, 202] on icon "button" at bounding box center [631, 205] width 8 height 8
click at [615, 254] on span "Print QR" at bounding box center [610, 258] width 21 height 8
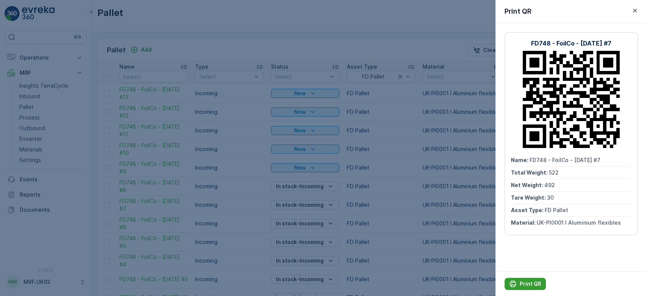
click at [520, 278] on button "Print QR" at bounding box center [524, 283] width 41 height 12
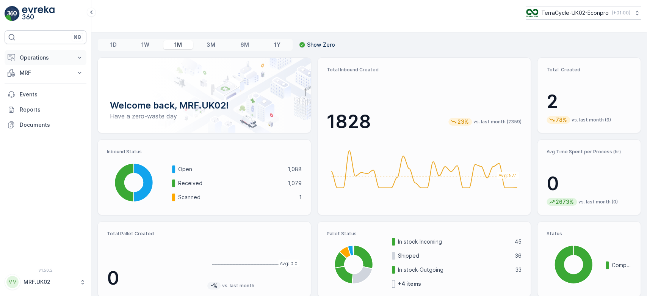
click at [33, 50] on button "Operations" at bounding box center [46, 57] width 82 height 15
click at [35, 113] on p "MRF" at bounding box center [46, 115] width 52 height 8
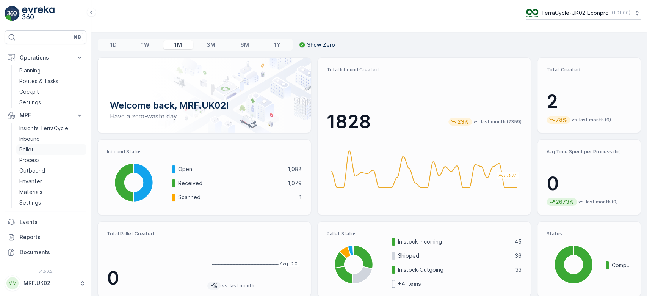
click at [38, 147] on link "Pallet" at bounding box center [51, 149] width 70 height 11
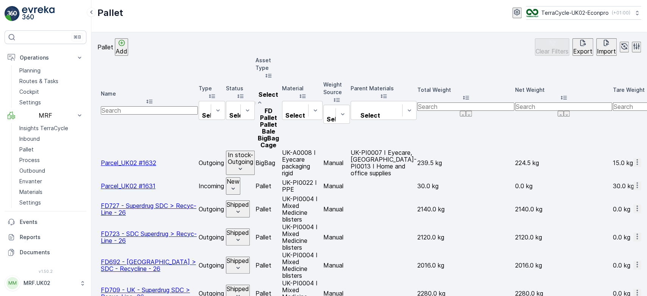
click at [277, 107] on span "FD Pallet" at bounding box center [268, 114] width 17 height 14
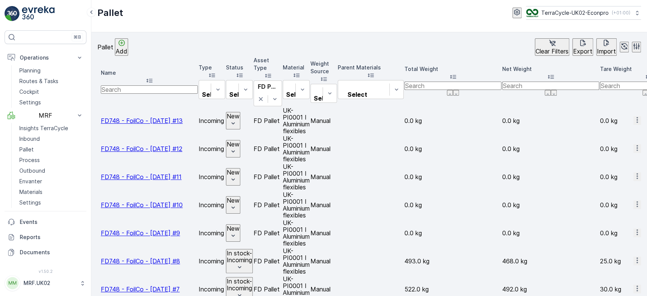
click at [404, 191] on td at bounding box center [371, 204] width 66 height 27
click at [33, 140] on p "Inbound" at bounding box center [29, 139] width 20 height 8
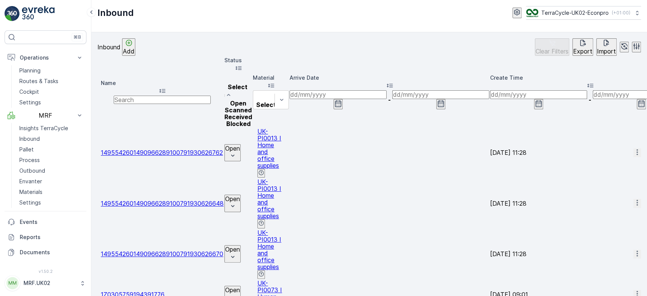
drag, startPoint x: 268, startPoint y: 83, endPoint x: 260, endPoint y: 103, distance: 22.3
click at [252, 103] on div "4 results available. Use Up and Down to choose options, press Enter to select t…" at bounding box center [238, 100] width 28 height 54
click at [252, 106] on span "Scanned" at bounding box center [238, 110] width 27 height 8
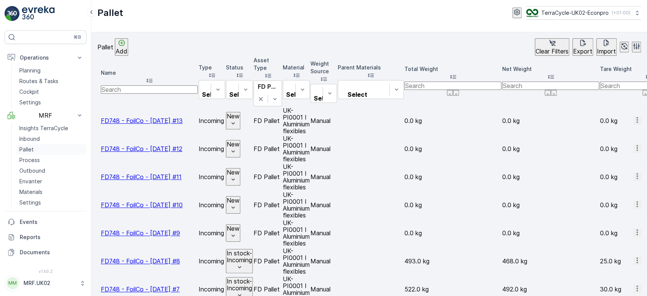
click at [34, 149] on link "Pallet" at bounding box center [51, 149] width 70 height 11
click at [404, 191] on td at bounding box center [371, 204] width 66 height 27
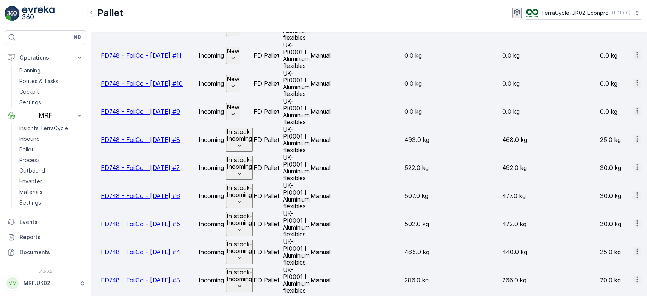
scroll to position [101, 0]
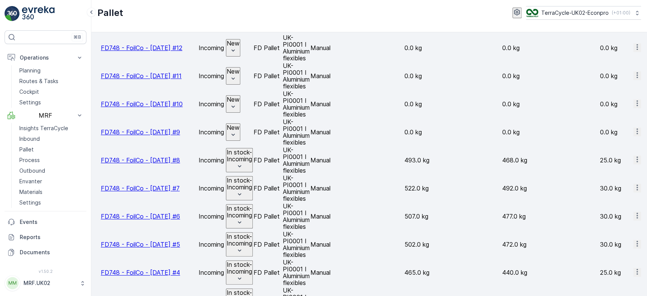
drag, startPoint x: 144, startPoint y: 58, endPoint x: 144, endPoint y: 63, distance: 5.7
click at [144, 118] on td "FD748 - FoilCo - [DATE] #9" at bounding box center [149, 131] width 97 height 27
click at [144, 128] on span "FD748 - FoilCo - [DATE] #9" at bounding box center [140, 132] width 79 height 8
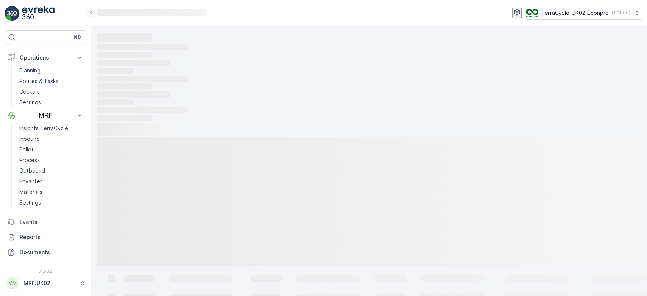
click at [144, 50] on rect at bounding box center [368, 46] width 543 height 7
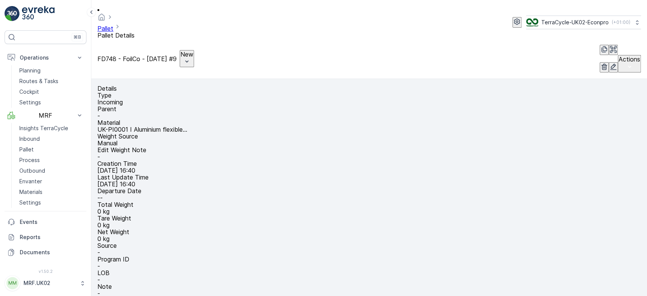
click at [609, 63] on icon "button" at bounding box center [613, 67] width 8 height 8
